Goal: Task Accomplishment & Management: Use online tool/utility

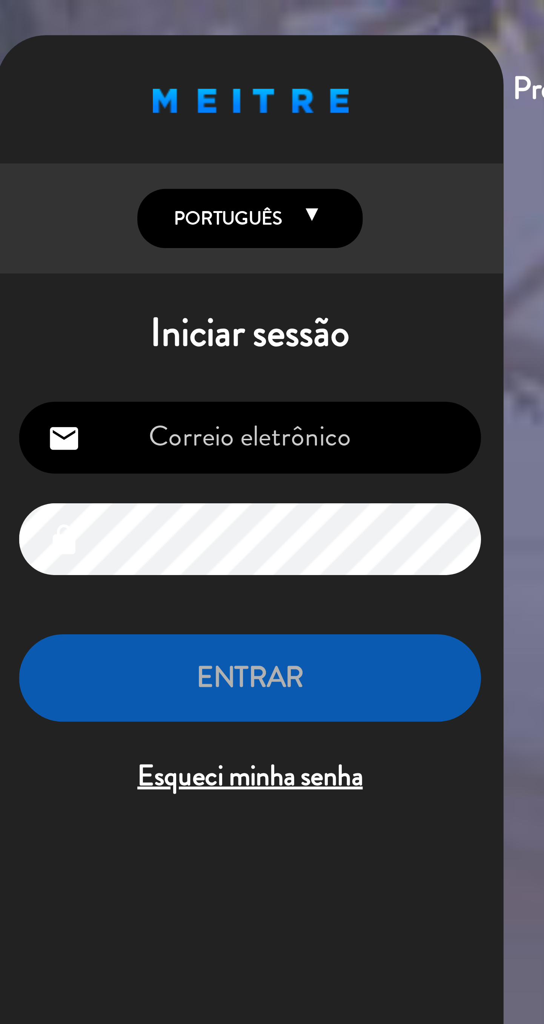
click at [88, 117] on input "email" at bounding box center [77, 117] width 124 height 19
type input "[EMAIL_ADDRESS][DOMAIN_NAME]"
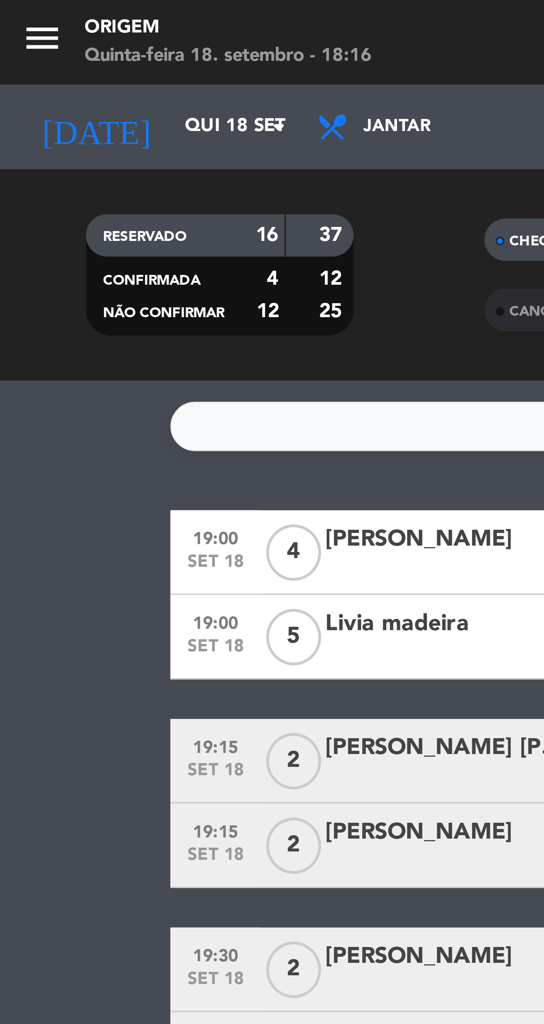
click at [63, 36] on input "Qui 18 set" at bounding box center [79, 34] width 66 height 14
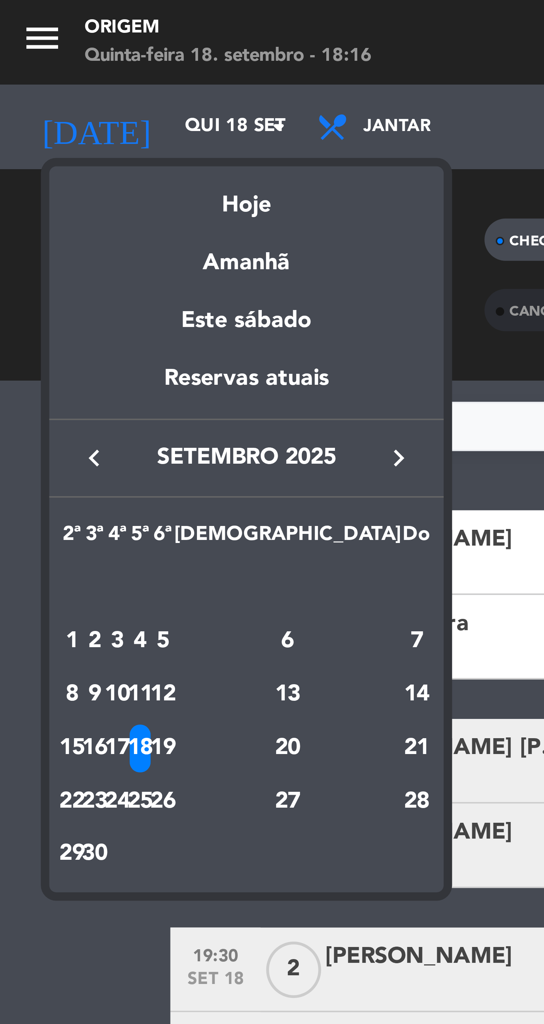
click at [67, 57] on div "Hoje" at bounding box center [66, 52] width 106 height 15
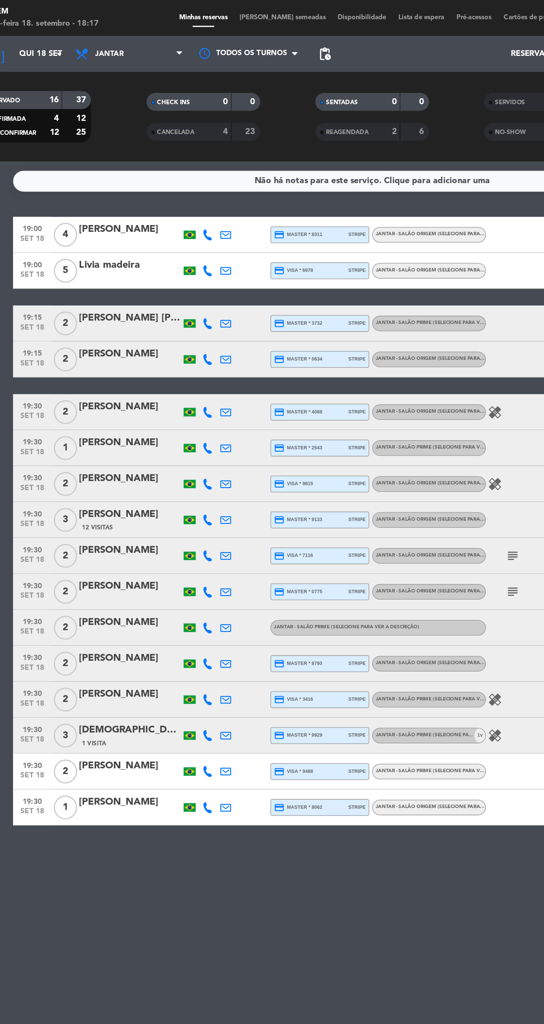
click at [221, 28] on div at bounding box center [194, 33] width 75 height 17
click at [215, 11] on span "[PERSON_NAME] semeadas" at bounding box center [216, 11] width 62 height 4
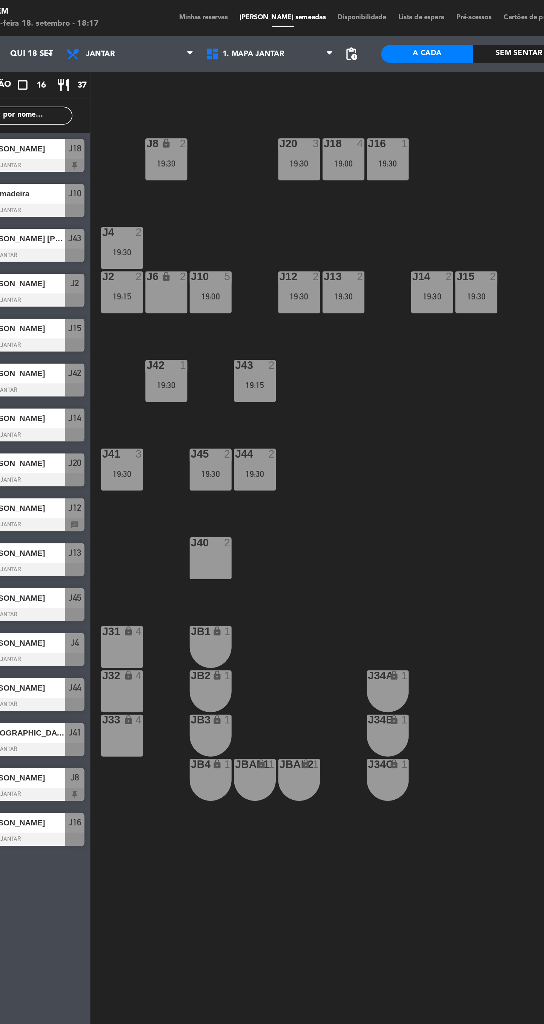
click at [114, 294] on div "J41 3 19:30" at bounding box center [114, 296] width 26 height 26
